Goal: Use online tool/utility: Utilize a website feature to perform a specific function

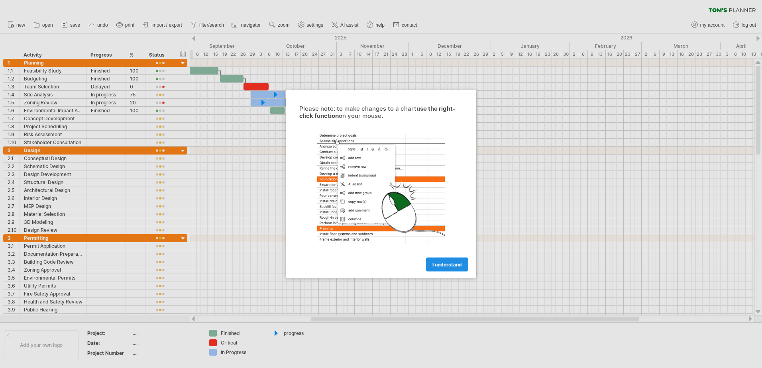
click at [441, 265] on span "I understand" at bounding box center [446, 265] width 29 height 6
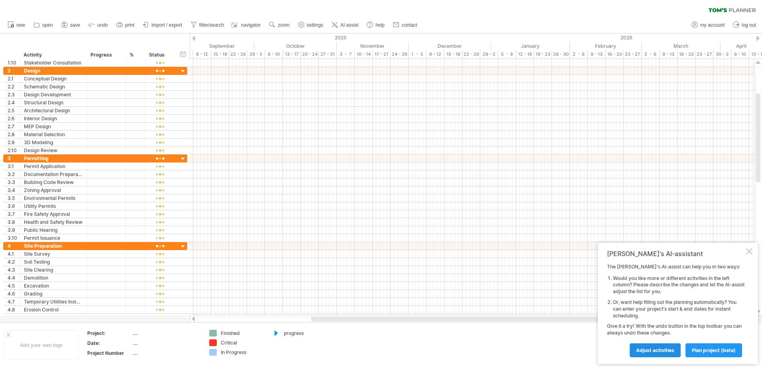
click at [653, 349] on span "Adjust activities" at bounding box center [655, 350] width 38 height 6
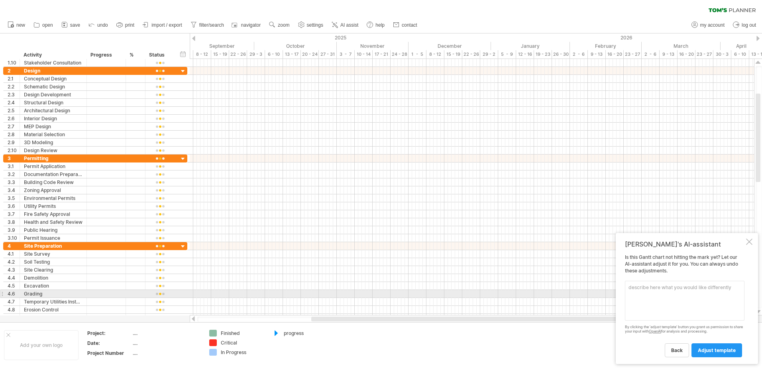
click at [641, 296] on textarea at bounding box center [684, 301] width 119 height 40
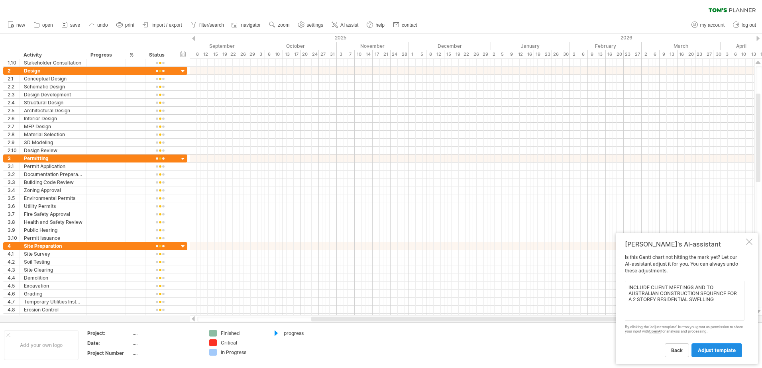
type textarea "INCLUDE CLIENT MEETINGS AND TO AUSTRALIAN CONSTRUCTION SEQUENCE FOR A 2 STOREY …"
click at [713, 350] on span "adjust template" at bounding box center [716, 350] width 38 height 6
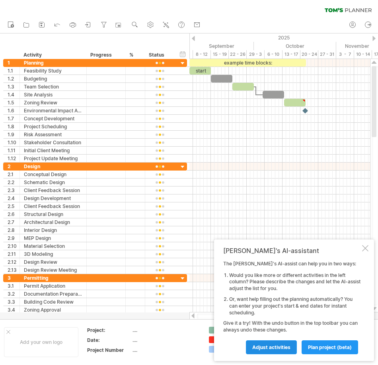
click at [271, 347] on span "Adjust activities" at bounding box center [272, 347] width 38 height 6
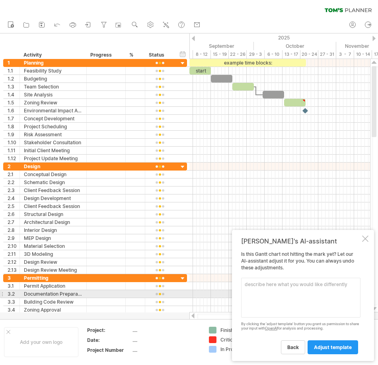
click at [278, 292] on textarea at bounding box center [300, 298] width 119 height 40
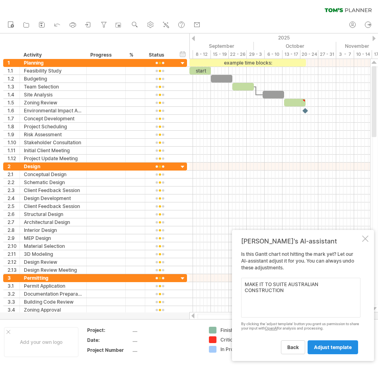
type textarea "MAKE IT TO SUITE AUSTRALIAN CONSTRUCTION"
click at [338, 351] on link "adjust template" at bounding box center [333, 347] width 51 height 14
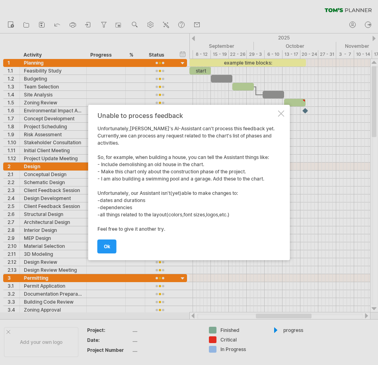
click at [108, 246] on span "ok" at bounding box center [107, 246] width 6 height 6
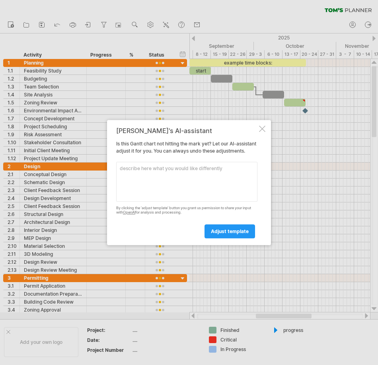
click at [264, 125] on div at bounding box center [262, 128] width 6 height 6
